Goal: Transaction & Acquisition: Purchase product/service

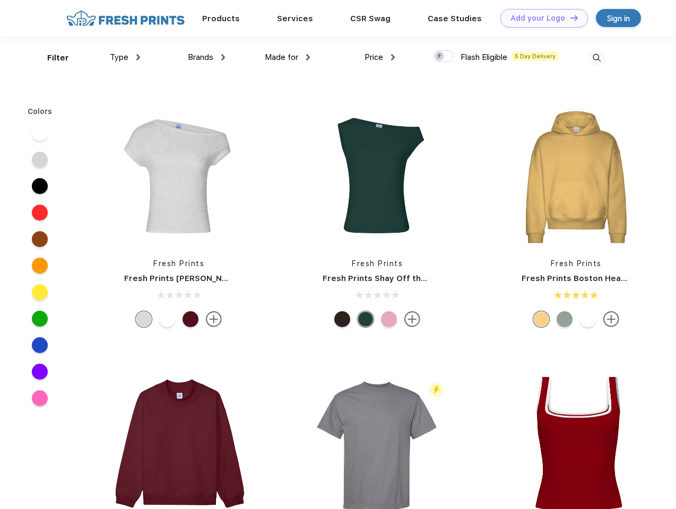
click at [540, 18] on link "Add your Logo Design Tool" at bounding box center [544, 18] width 88 height 19
click at [0, 0] on div "Design Tool" at bounding box center [0, 0] width 0 height 0
click at [569, 18] on link "Add your Logo Design Tool" at bounding box center [544, 18] width 88 height 19
click at [51, 58] on div "Filter" at bounding box center [58, 58] width 22 height 12
click at [125, 57] on span "Type" at bounding box center [119, 58] width 19 height 10
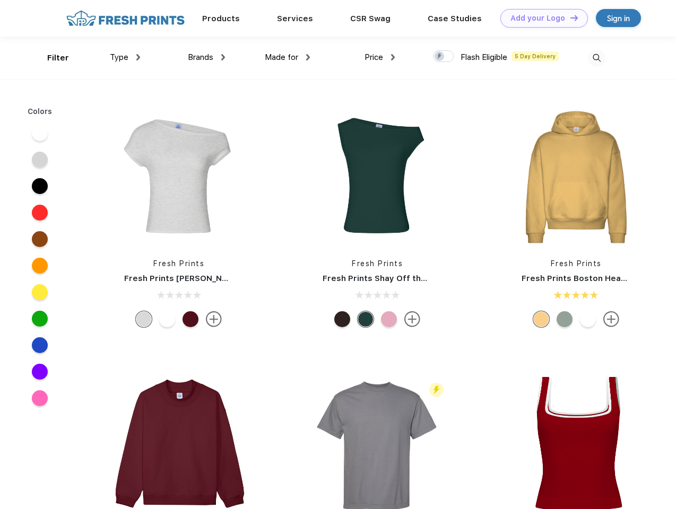
click at [206, 57] on span "Brands" at bounding box center [200, 58] width 25 height 10
click at [287, 57] on span "Made for" at bounding box center [281, 58] width 33 height 10
click at [380, 57] on span "Price" at bounding box center [373, 58] width 19 height 10
click at [443, 57] on div at bounding box center [443, 56] width 21 height 12
click at [440, 57] on input "checkbox" at bounding box center [436, 53] width 7 height 7
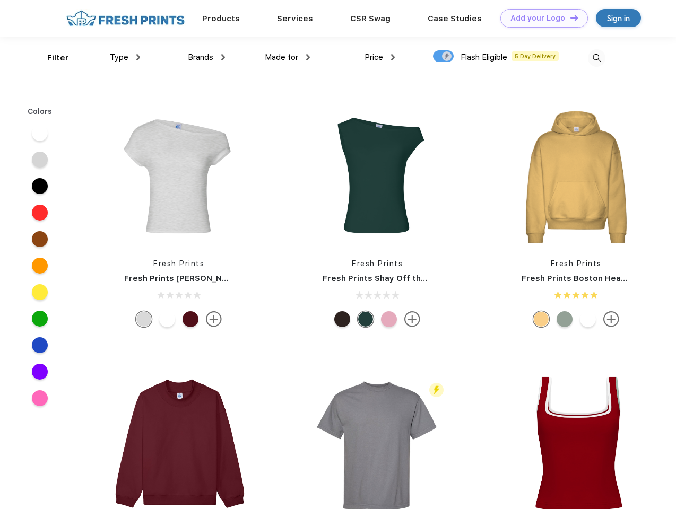
checkbox input "true"
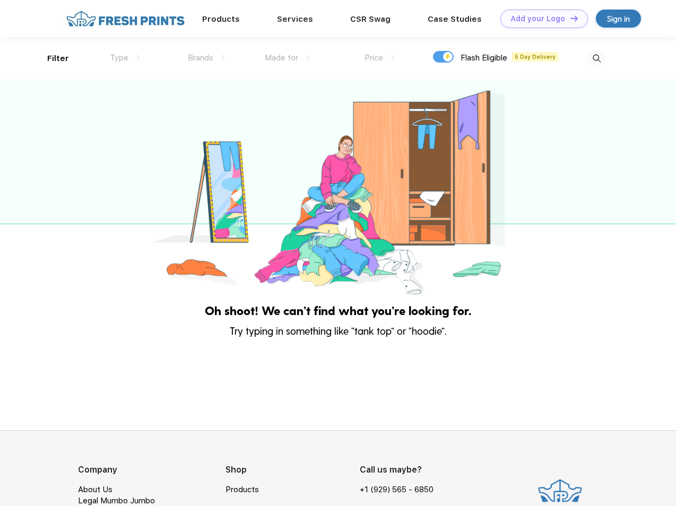
click at [596, 58] on img at bounding box center [597, 59] width 18 height 18
